Goal: Task Accomplishment & Management: Complete application form

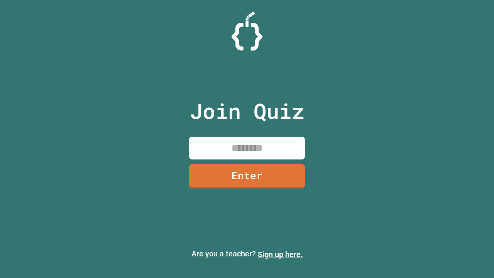
click at [280, 254] on link "Sign up here." at bounding box center [280, 253] width 45 height 9
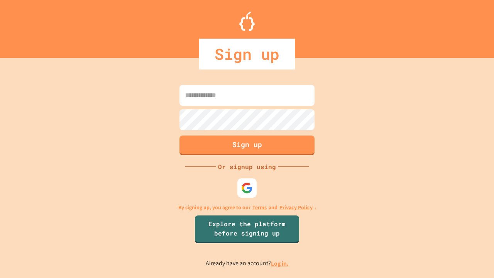
click at [280, 263] on link "Log in." at bounding box center [280, 263] width 18 height 8
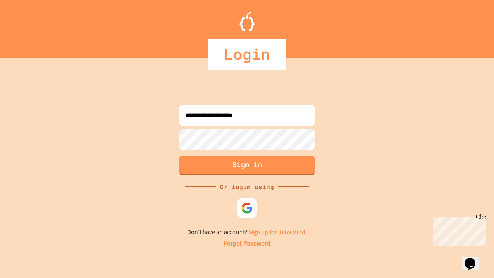
type input "**********"
